Goal: Transaction & Acquisition: Obtain resource

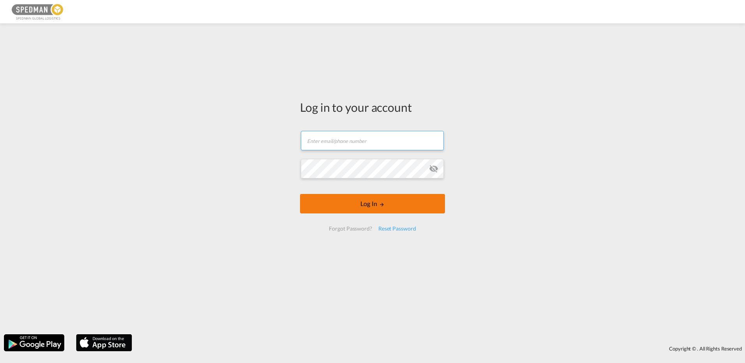
type input "[EMAIL_ADDRESS][DOMAIN_NAME]"
click at [351, 198] on button "Log In" at bounding box center [372, 203] width 145 height 19
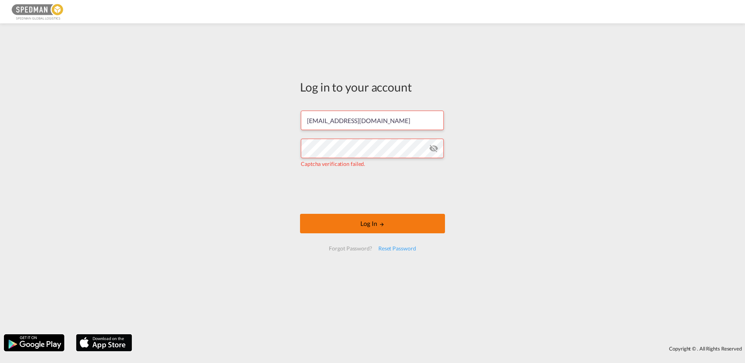
click at [383, 223] on md-icon "LOGIN" at bounding box center [381, 224] width 5 height 5
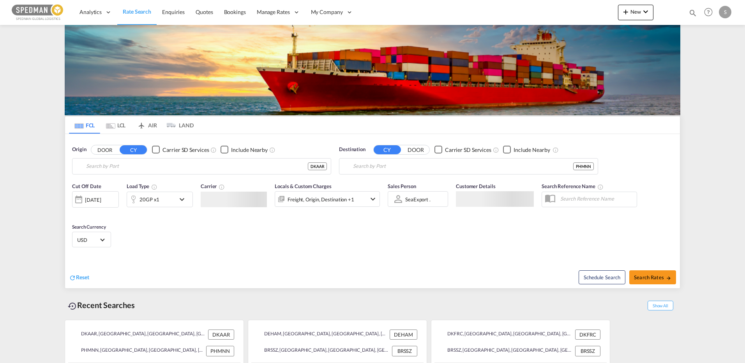
type input "[GEOGRAPHIC_DATA], [GEOGRAPHIC_DATA]"
click at [186, 163] on input "[GEOGRAPHIC_DATA], [GEOGRAPHIC_DATA]" at bounding box center [206, 167] width 241 height 12
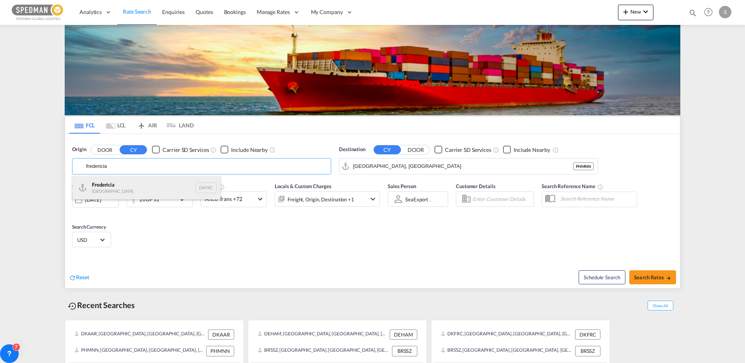
click at [122, 187] on div "Fredericia [GEOGRAPHIC_DATA] DKFRC" at bounding box center [146, 187] width 148 height 23
type input "[GEOGRAPHIC_DATA], DKFRC"
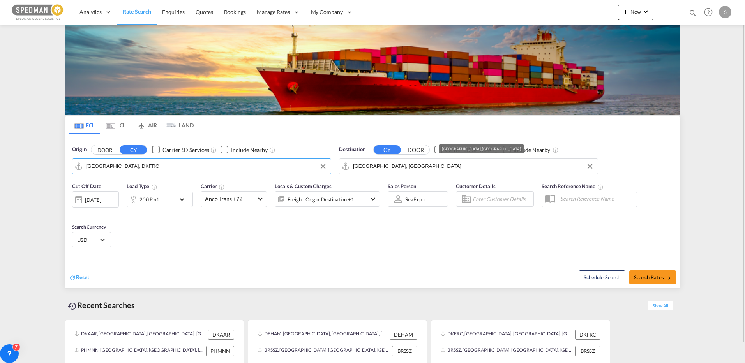
click at [440, 163] on input "[GEOGRAPHIC_DATA], [GEOGRAPHIC_DATA]" at bounding box center [473, 167] width 241 height 12
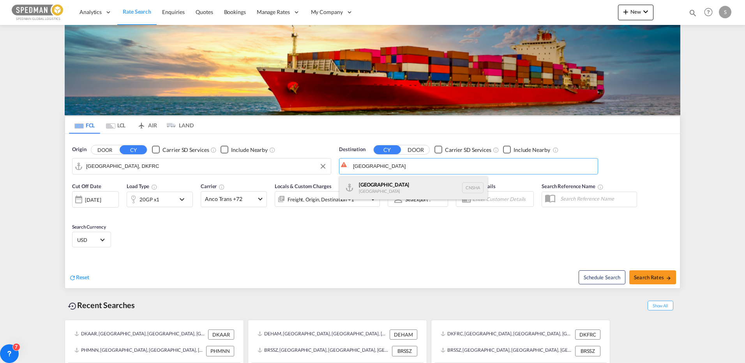
click at [390, 184] on div "Shanghai [GEOGRAPHIC_DATA] [GEOGRAPHIC_DATA]" at bounding box center [413, 187] width 148 height 23
type input "[GEOGRAPHIC_DATA], [GEOGRAPHIC_DATA]"
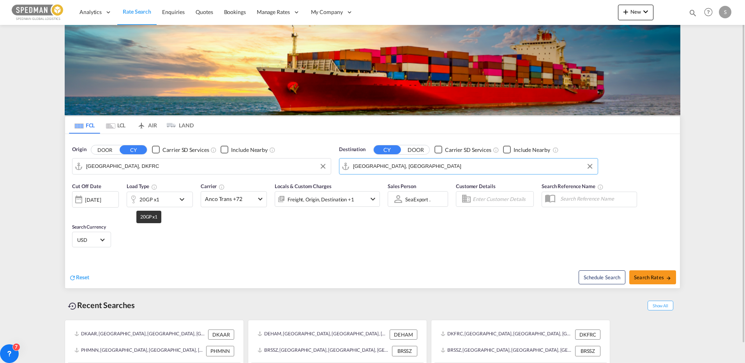
click at [150, 199] on div "20GP x1" at bounding box center [150, 199] width 20 height 11
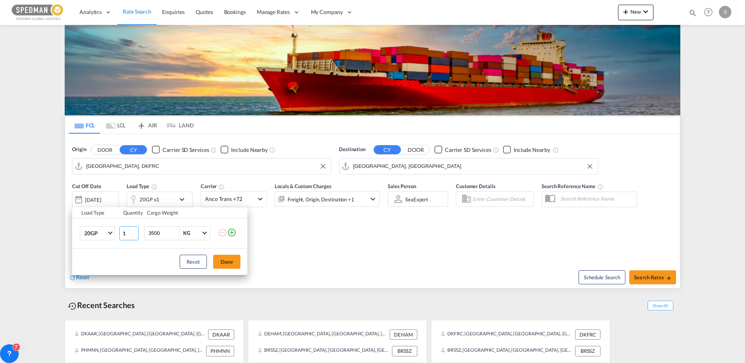
click at [121, 234] on input "1" at bounding box center [128, 233] width 19 height 14
click at [108, 235] on md-select-value "20GP" at bounding box center [98, 233] width 31 height 13
click at [92, 271] on div "40HC" at bounding box center [91, 271] width 14 height 8
click at [237, 263] on button "Done" at bounding box center [226, 262] width 27 height 14
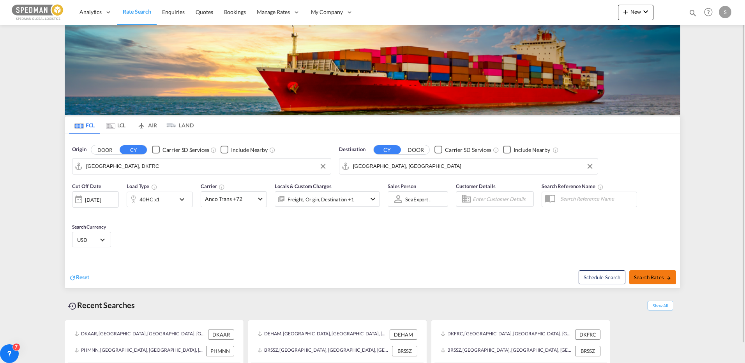
click at [646, 277] on span "Search Rates" at bounding box center [652, 277] width 37 height 6
type input "DKFRC to CNSHA / [DATE]"
